Goal: Task Accomplishment & Management: Complete application form

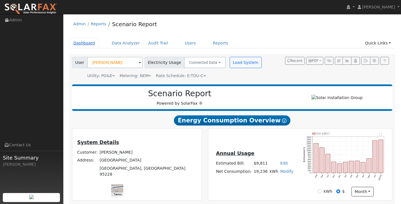
click at [87, 43] on link "Dashboard" at bounding box center [84, 43] width 30 height 10
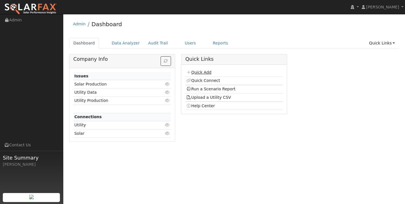
click at [202, 72] on link "Quick Add" at bounding box center [198, 72] width 25 height 5
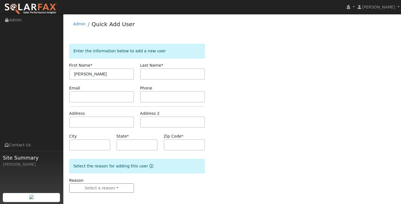
type input "[PERSON_NAME]"
click at [182, 73] on input "text" at bounding box center [172, 73] width 65 height 11
type input "Ray"
click at [212, 109] on div "Enter the information below to add a new user First Name * Casey Last Name * Ra…" at bounding box center [232, 124] width 326 height 160
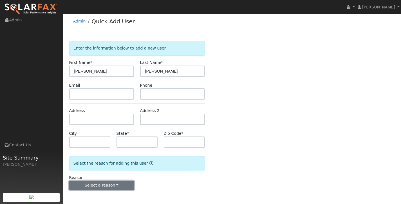
click at [113, 185] on button "Select a reason" at bounding box center [101, 186] width 65 height 10
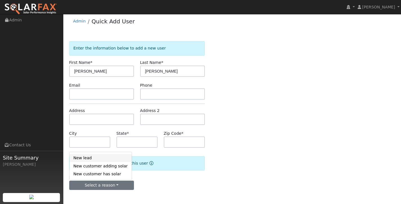
click at [104, 157] on link "New lead" at bounding box center [100, 158] width 62 height 8
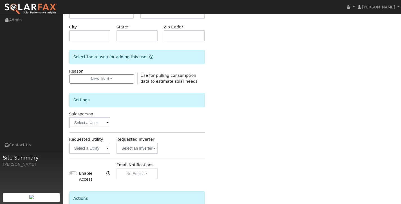
scroll to position [111, 0]
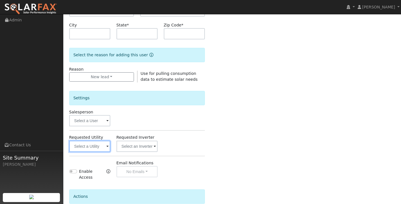
click at [98, 146] on input "text" at bounding box center [89, 146] width 41 height 11
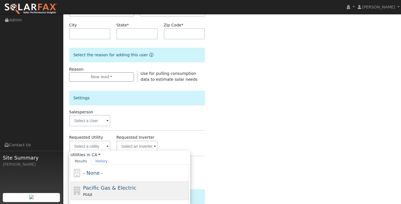
click at [109, 189] on span "Pacific Gas & Electric" at bounding box center [109, 188] width 53 height 6
type input "Pacific Gas & Electric"
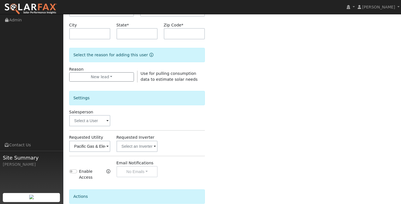
scroll to position [164, 0]
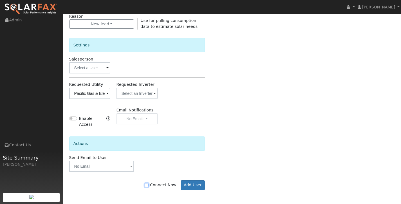
click at [149, 185] on input "Connect Now" at bounding box center [147, 185] width 4 height 4
checkbox input "true"
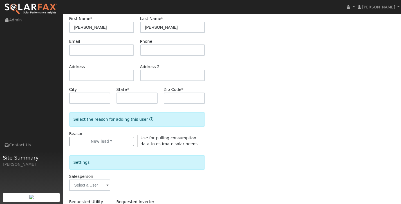
scroll to position [0, 0]
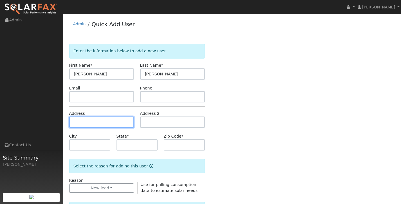
click at [90, 126] on input "text" at bounding box center [101, 121] width 65 height 11
type input "[STREET_ADDRESS]"
type input "Ripon"
type input "CA"
type input "95366"
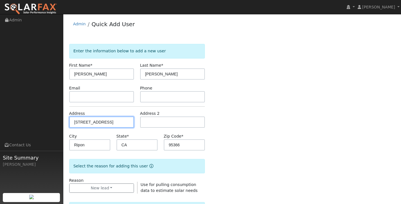
scroll to position [94, 0]
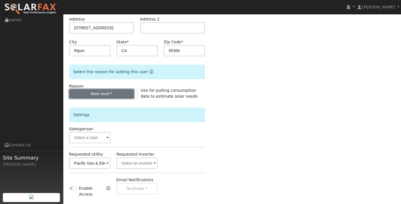
click at [117, 97] on button "New lead" at bounding box center [101, 94] width 65 height 10
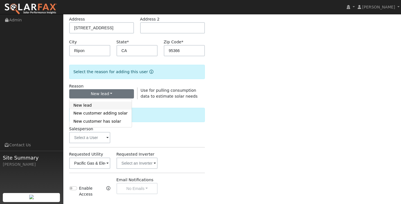
click at [115, 107] on link "New lead" at bounding box center [100, 106] width 62 height 8
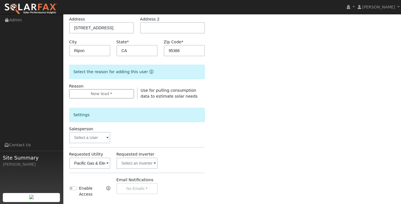
click at [125, 99] on div "Reason New lead New lead New customer adding solar New customer has solar" at bounding box center [101, 91] width 71 height 16
click at [119, 93] on button "New lead" at bounding box center [101, 94] width 65 height 10
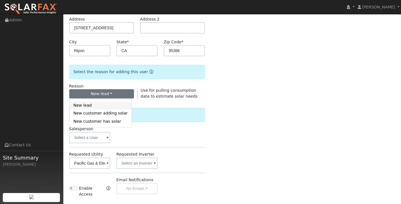
click at [116, 104] on link "New lead" at bounding box center [100, 106] width 62 height 8
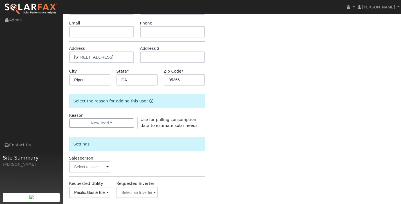
scroll to position [0, 0]
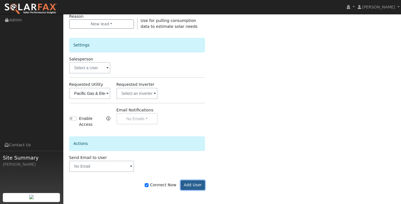
click at [190, 186] on button "Add User" at bounding box center [193, 185] width 24 height 10
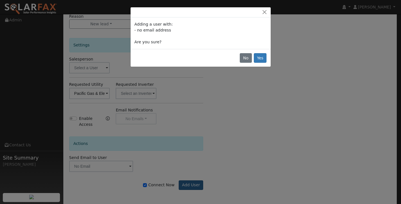
scroll to position [160, 0]
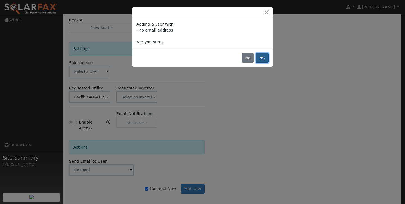
click at [260, 61] on button "Yes" at bounding box center [262, 58] width 13 height 10
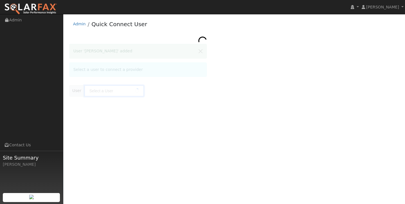
type input "[PERSON_NAME]"
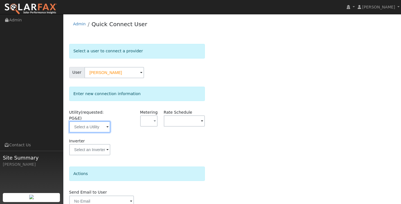
click at [103, 126] on input "text" at bounding box center [89, 126] width 41 height 11
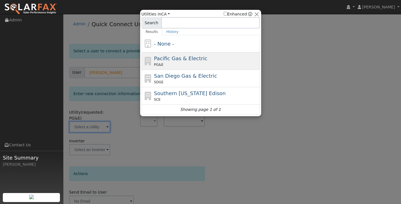
click at [172, 65] on div "PG&E" at bounding box center [206, 64] width 104 height 5
type input "PG&E"
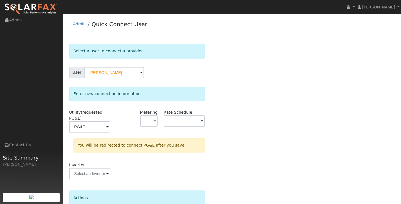
scroll to position [50, 0]
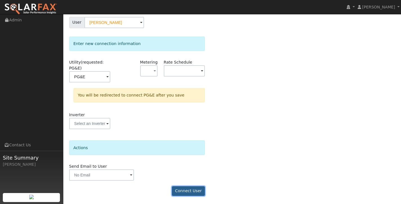
click at [183, 190] on button "Connect User" at bounding box center [188, 191] width 33 height 10
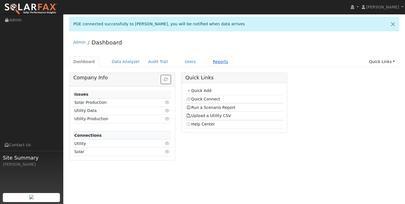
click at [213, 60] on link "Reports" at bounding box center [221, 62] width 24 height 10
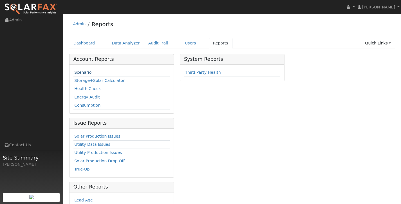
click at [80, 72] on link "Scenario" at bounding box center [82, 72] width 17 height 5
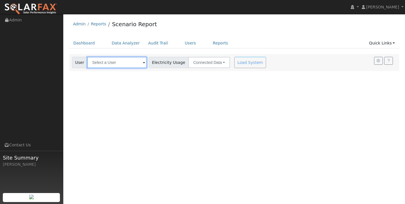
click at [132, 63] on input "text" at bounding box center [117, 62] width 60 height 11
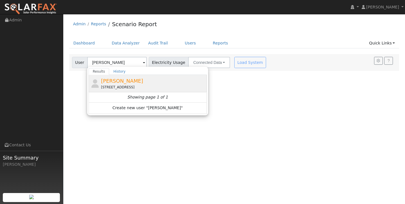
click at [132, 85] on div "[STREET_ADDRESS]" at bounding box center [153, 87] width 104 height 5
type input "[PERSON_NAME]"
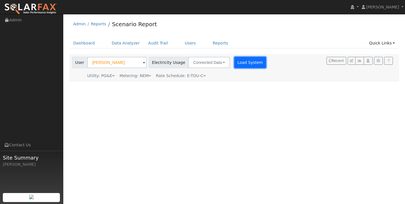
click at [234, 65] on button "Load System" at bounding box center [250, 62] width 32 height 11
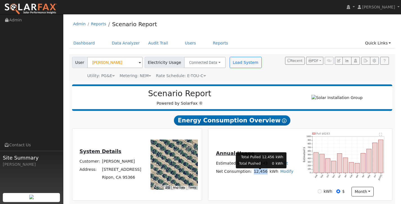
drag, startPoint x: 266, startPoint y: 174, endPoint x: 254, endPoint y: 177, distance: 12.2
click at [254, 176] on td "12,456" at bounding box center [261, 171] width 16 height 8
copy td "12,456"
